Goal: Task Accomplishment & Management: Complete application form

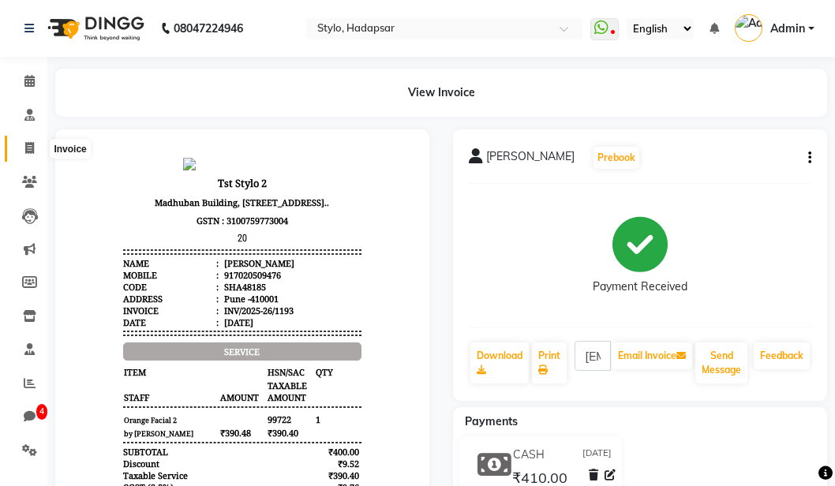
click at [28, 144] on icon at bounding box center [29, 148] width 9 height 12
select select "service"
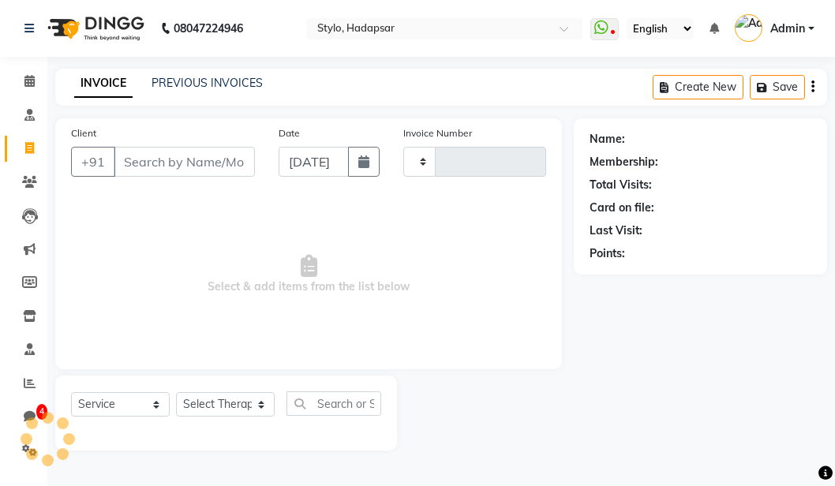
type input "1195"
select select "157"
click at [133, 153] on input "Client" at bounding box center [184, 162] width 141 height 30
click at [169, 163] on input "Client" at bounding box center [184, 162] width 141 height 30
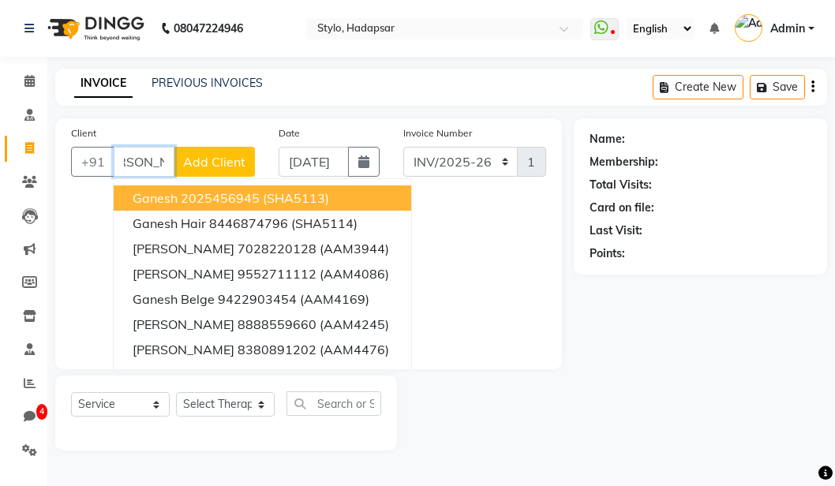
scroll to position [0, 28]
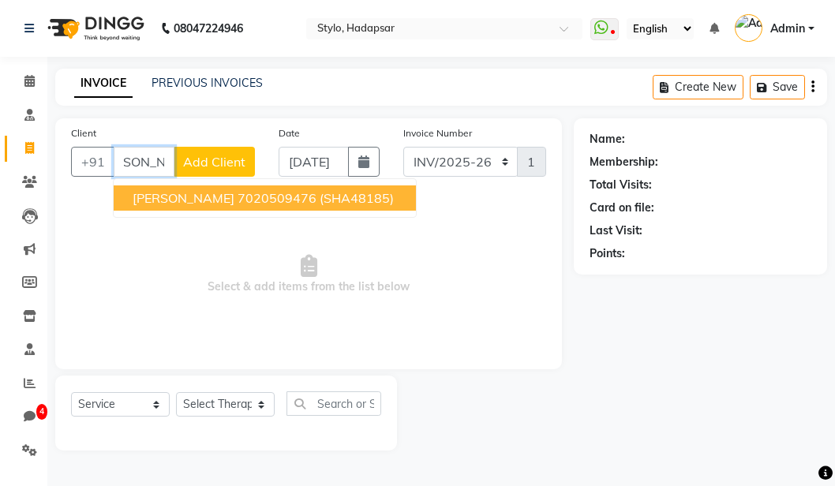
click at [195, 202] on span "[PERSON_NAME]" at bounding box center [184, 198] width 102 height 16
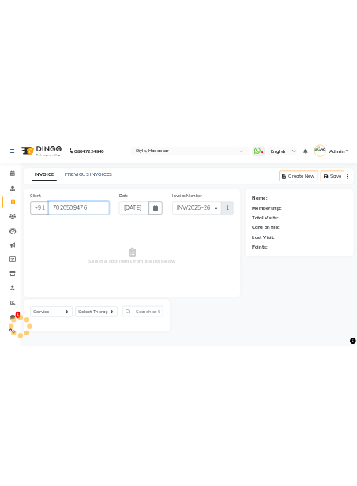
scroll to position [0, 0]
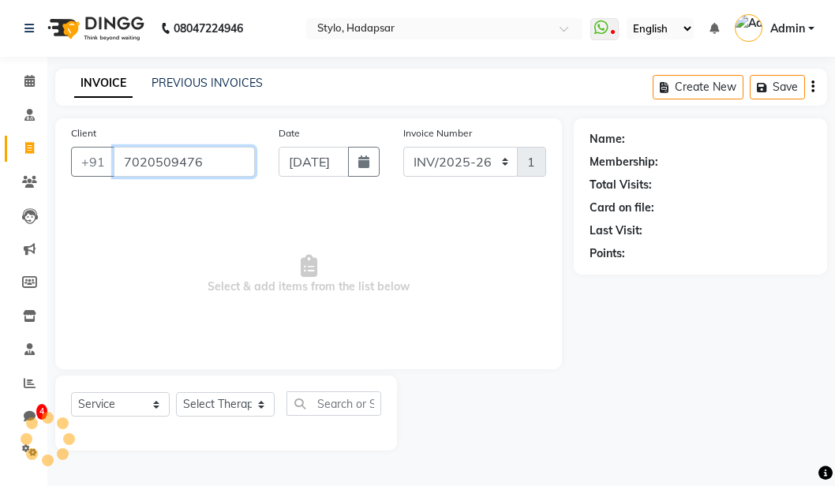
type input "7020509476"
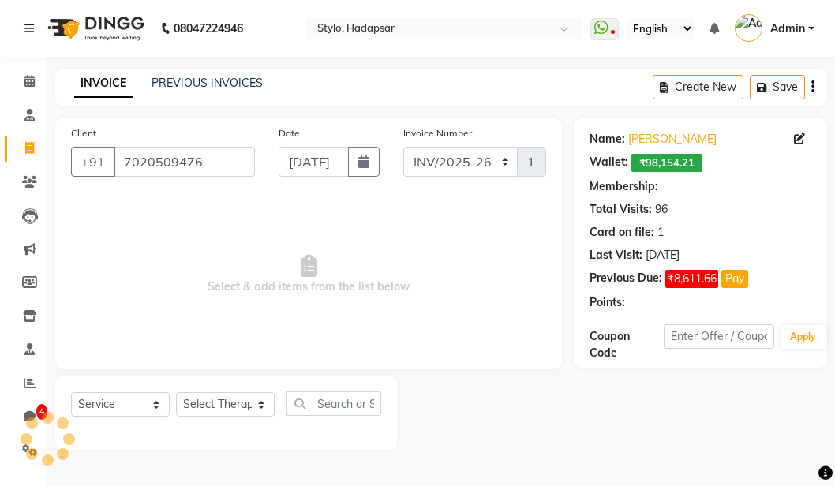
select select "6: Object"
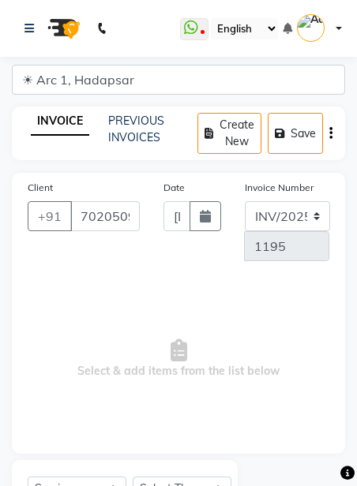
select select "45"
